Goal: Check status: Check status

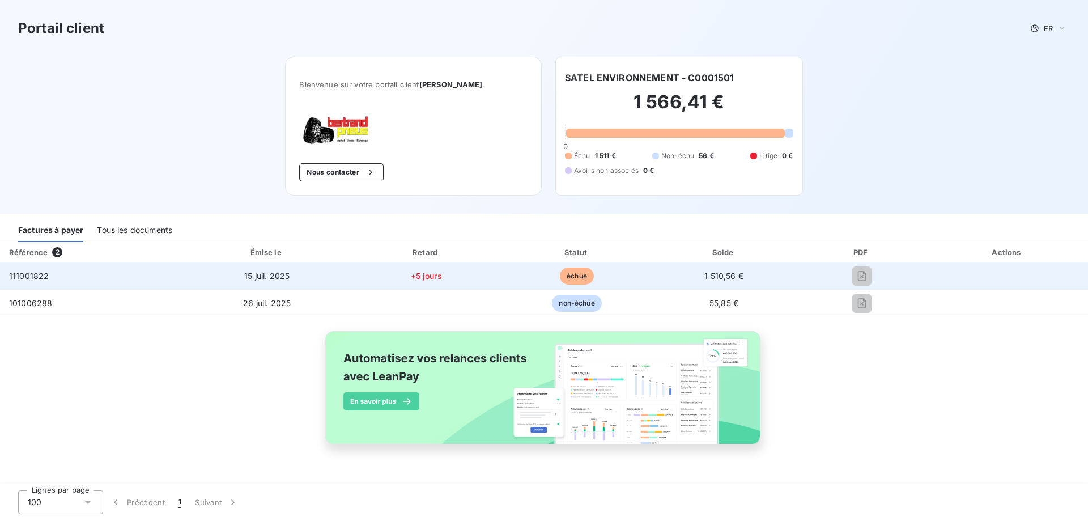
click at [585, 275] on span "échue" at bounding box center [577, 275] width 34 height 17
click at [282, 280] on td "15 juil. 2025" at bounding box center [267, 275] width 166 height 27
click at [28, 275] on span "111001822" at bounding box center [29, 276] width 40 height 10
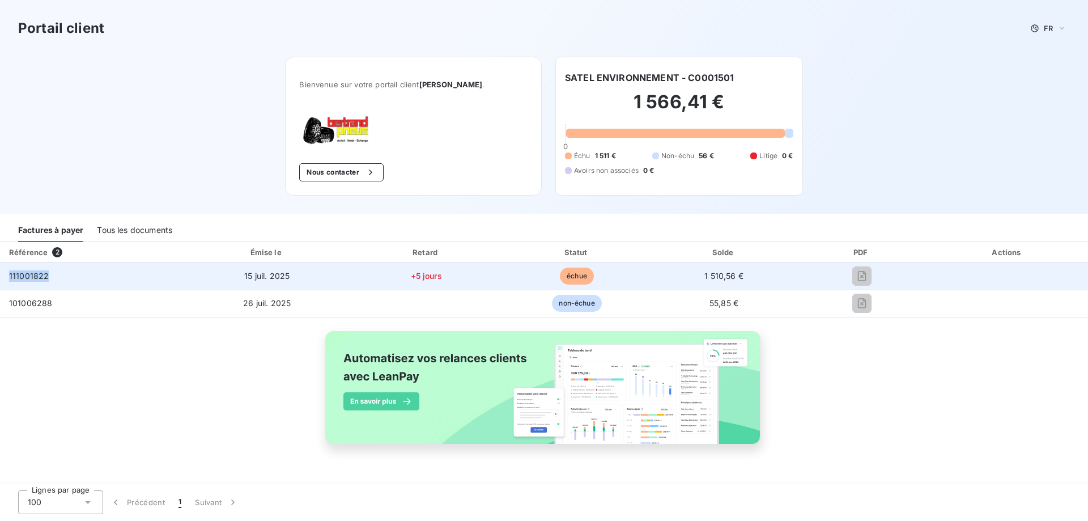
click at [28, 275] on span "111001822" at bounding box center [29, 276] width 40 height 10
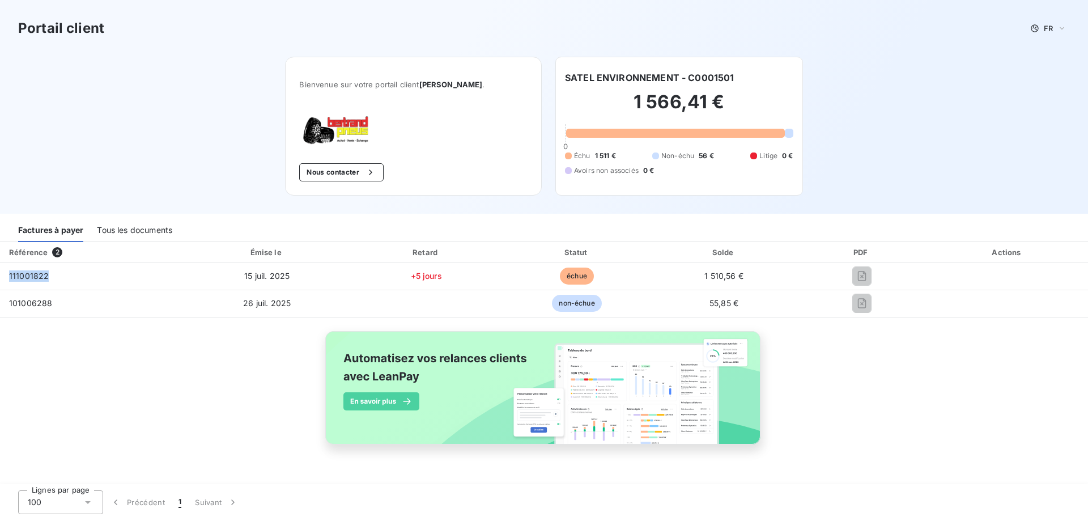
click at [125, 233] on div "Tous les documents" at bounding box center [134, 230] width 75 height 24
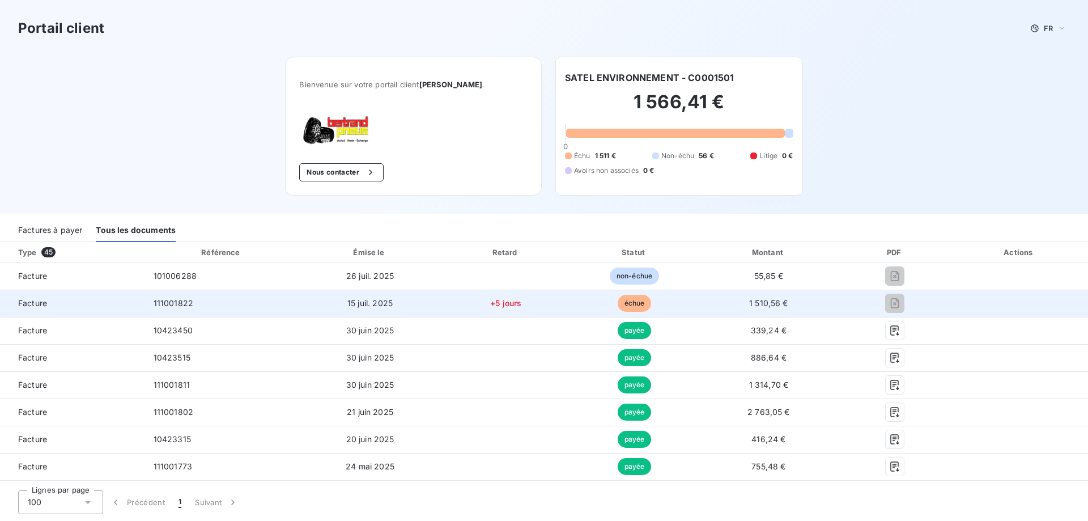
click at [609, 305] on td "échue" at bounding box center [634, 303] width 127 height 27
click at [384, 301] on span "15 juil. 2025" at bounding box center [369, 303] width 45 height 10
click at [154, 305] on span "111001822" at bounding box center [174, 303] width 40 height 10
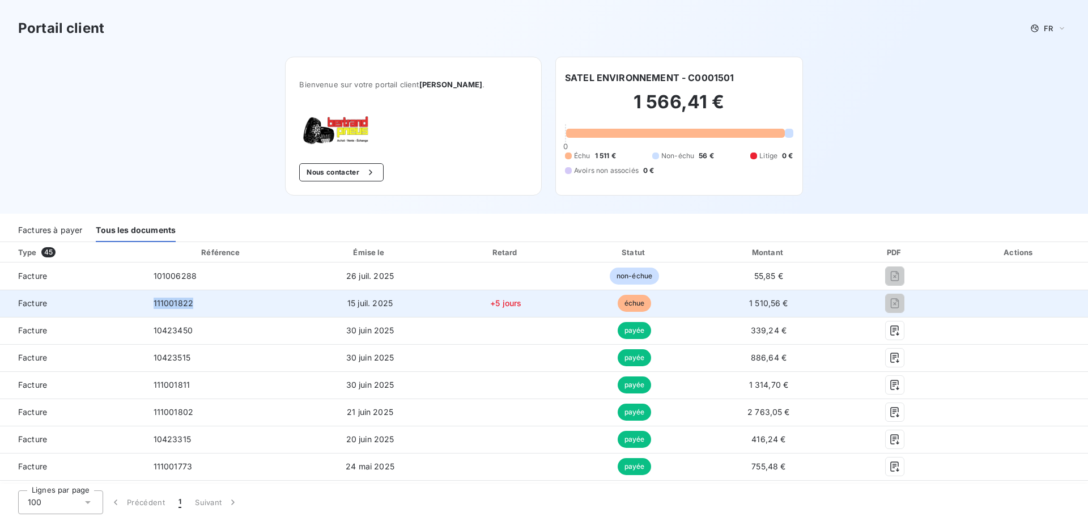
click at [154, 305] on span "111001822" at bounding box center [174, 303] width 40 height 10
click at [395, 307] on td "15 juil. 2025" at bounding box center [370, 303] width 142 height 27
